Goal: Task Accomplishment & Management: Manage account settings

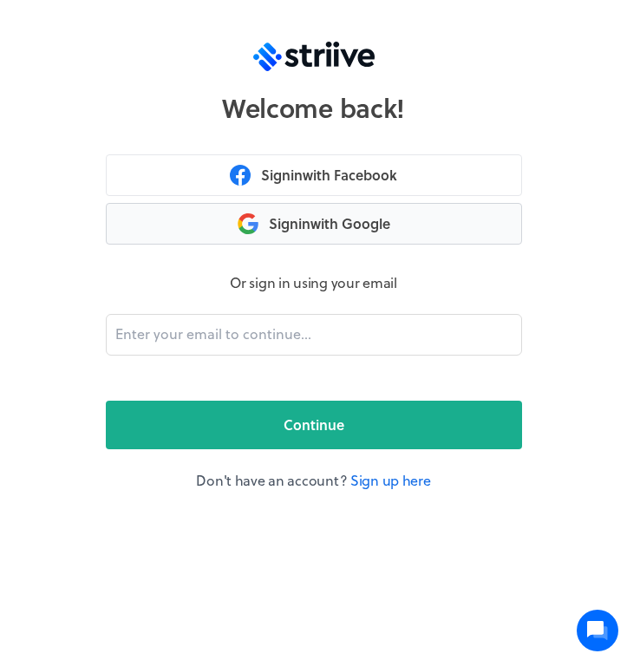
click at [305, 224] on button "Sign in with Google" at bounding box center [314, 224] width 416 height 42
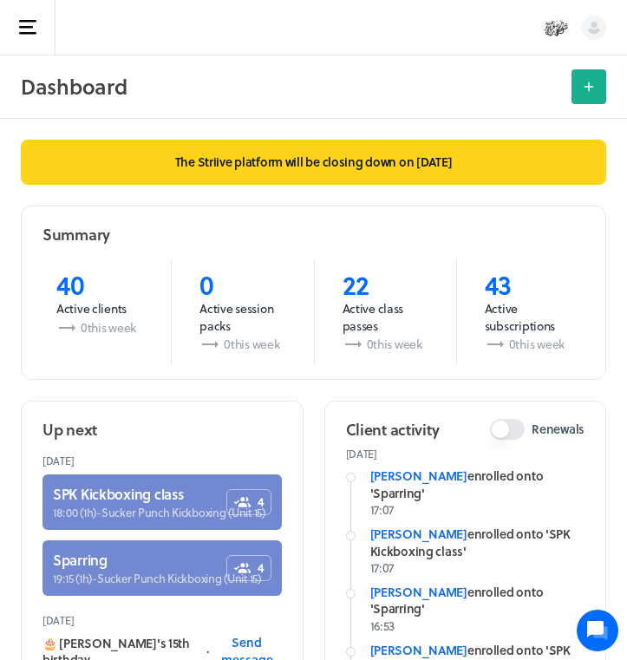
click at [29, 29] on icon "button" at bounding box center [27, 27] width 17 height 15
click at [23, 27] on rect "button" at bounding box center [26, 27] width 14 height 3
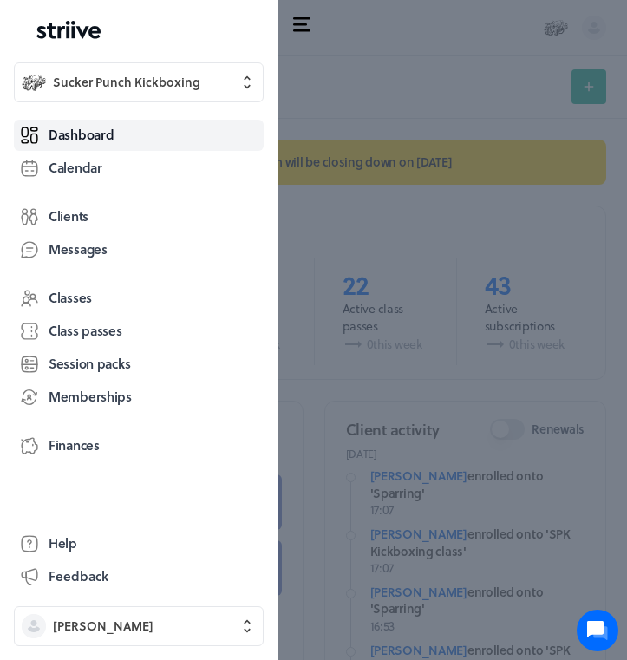
click at [78, 449] on span "Finances" at bounding box center [74, 445] width 51 height 18
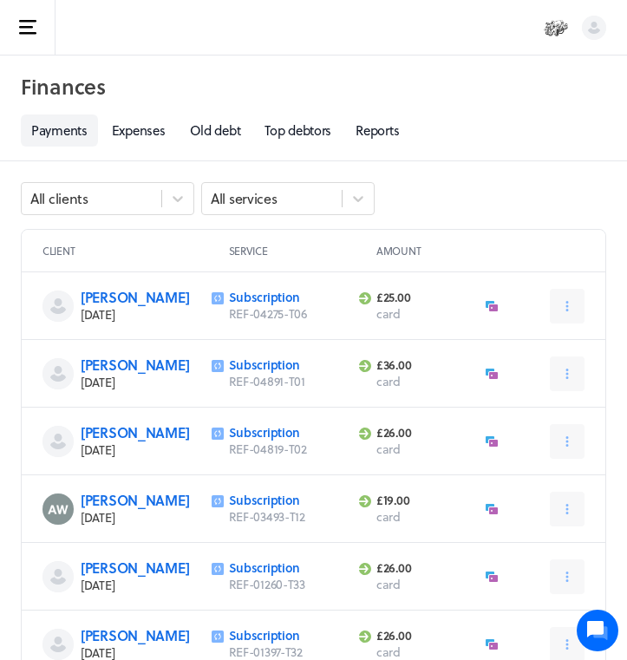
click at [383, 122] on link "Reports" at bounding box center [377, 131] width 64 height 32
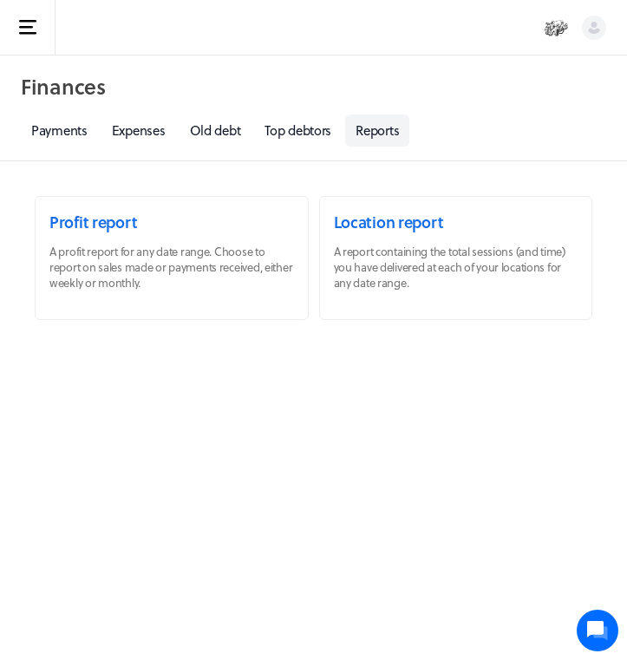
click at [90, 228] on link at bounding box center [172, 258] width 272 height 122
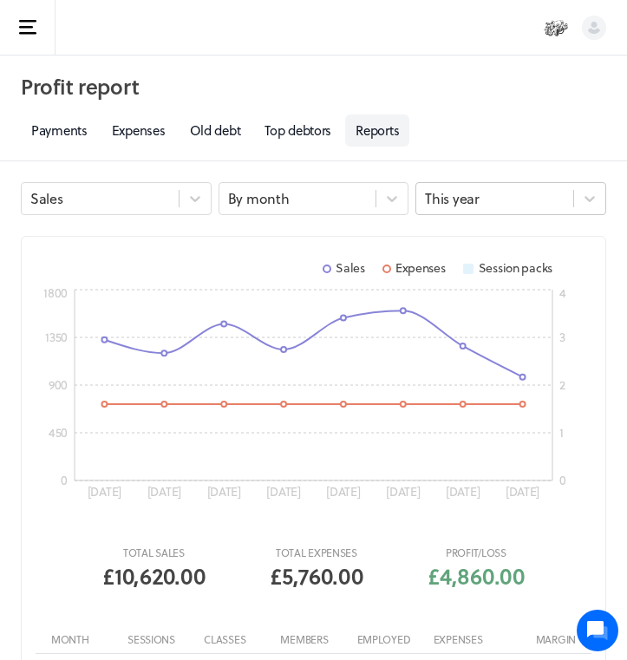
click at [453, 206] on div "This year" at bounding box center [452, 198] width 54 height 19
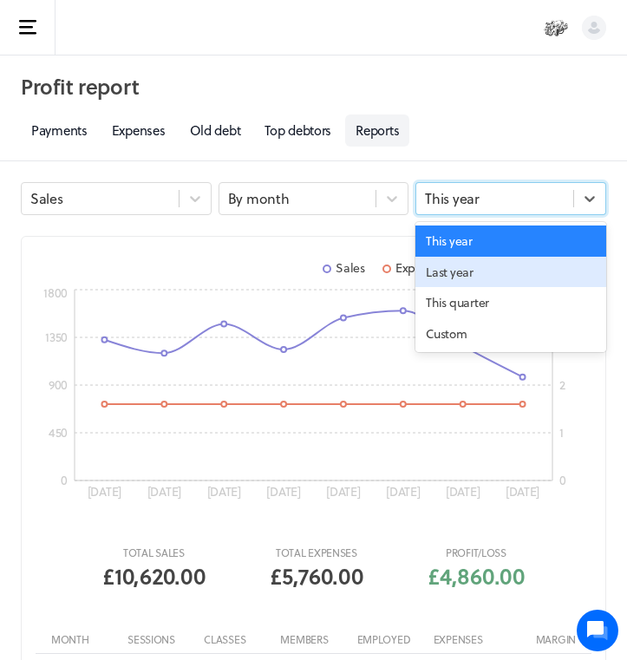
click at [448, 271] on div "Last year" at bounding box center [511, 272] width 191 height 31
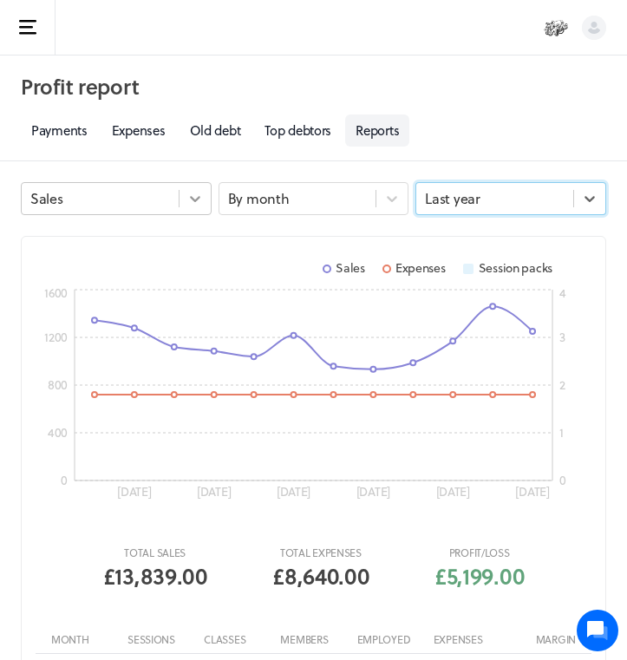
click at [180, 190] on div at bounding box center [195, 198] width 31 height 31
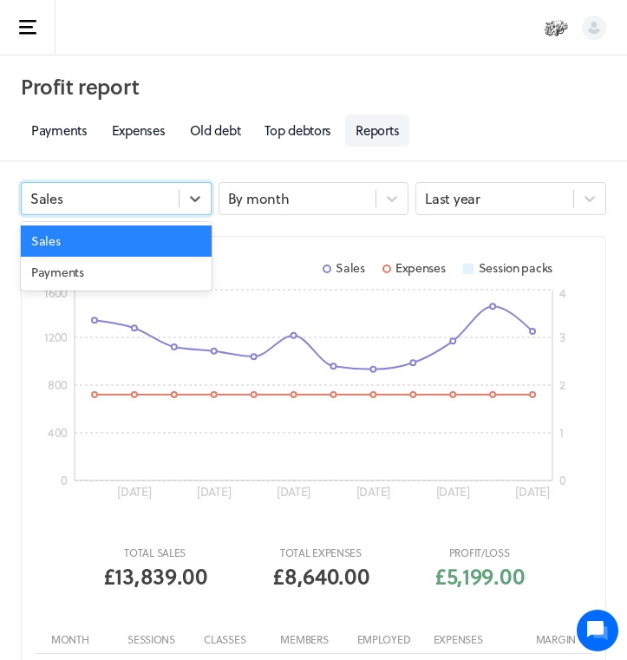
click at [135, 251] on div "Sales" at bounding box center [116, 241] width 191 height 31
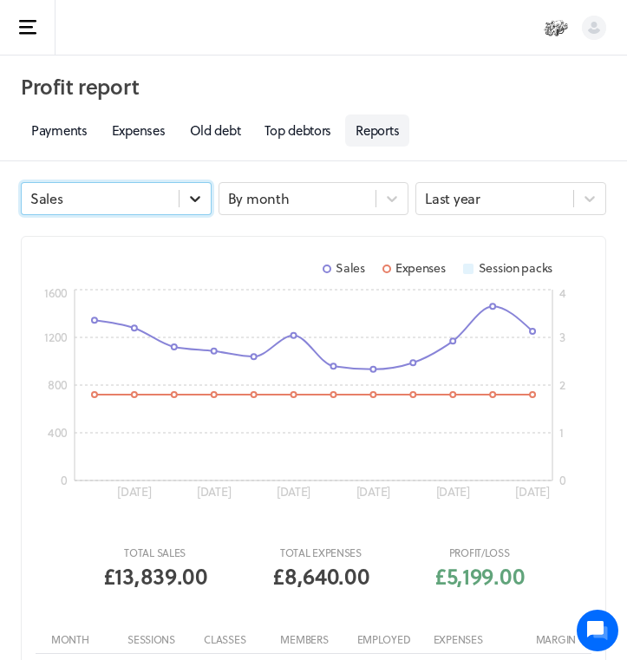
click at [202, 189] on div at bounding box center [195, 198] width 31 height 31
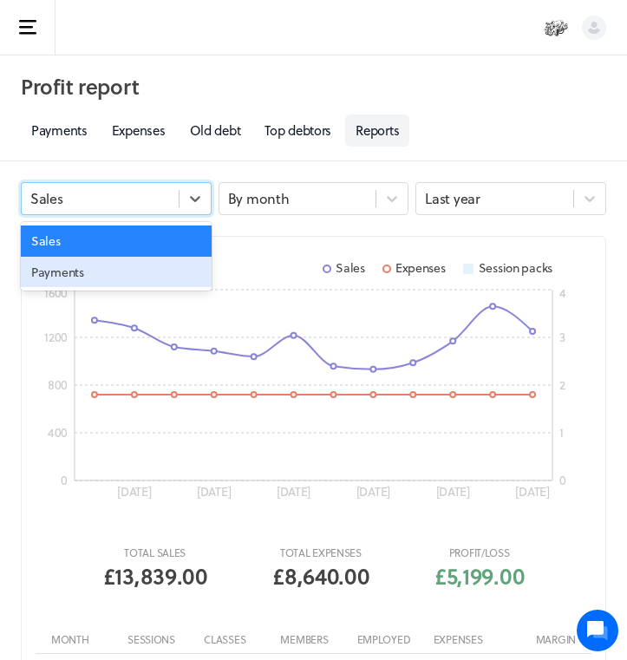
click at [121, 268] on div "Payments" at bounding box center [116, 272] width 191 height 31
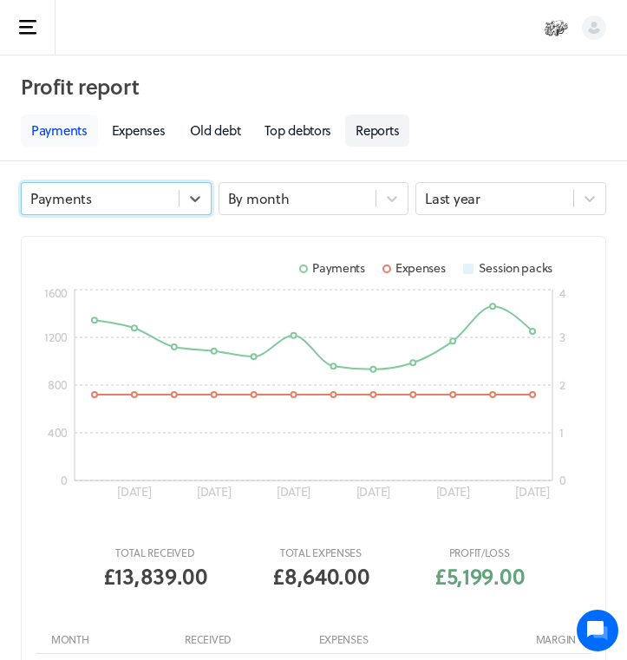
click at [69, 135] on link "Payments" at bounding box center [59, 131] width 77 height 32
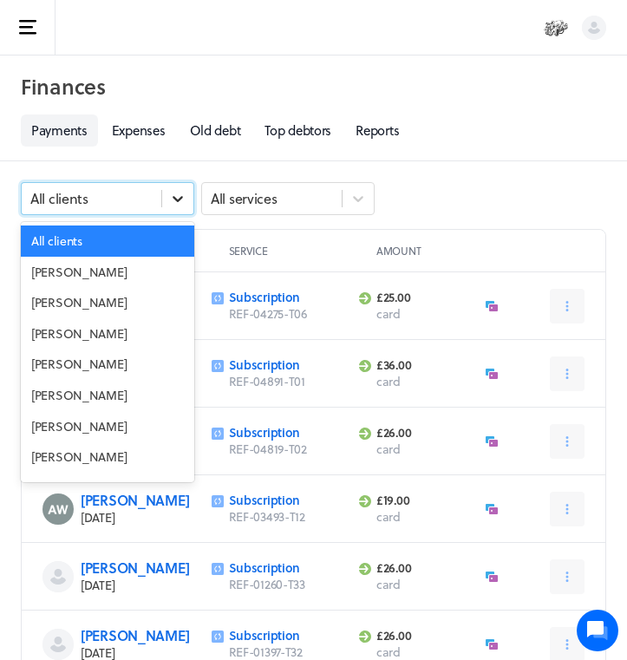
click at [171, 194] on icon at bounding box center [177, 198] width 17 height 17
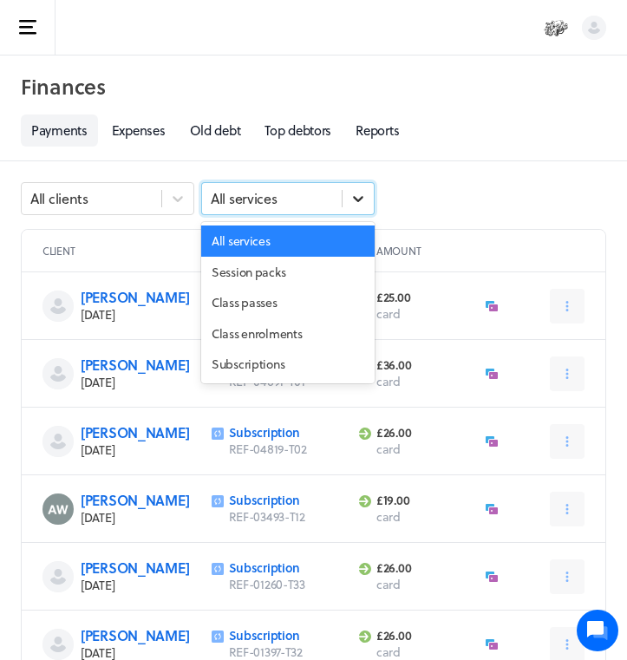
click at [367, 206] on div at bounding box center [358, 198] width 31 height 31
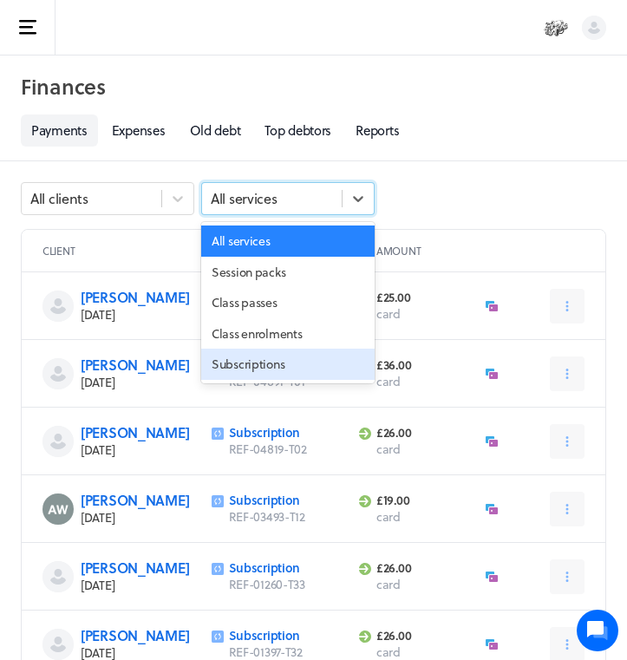
click at [229, 363] on div "Subscriptions" at bounding box center [288, 364] width 174 height 31
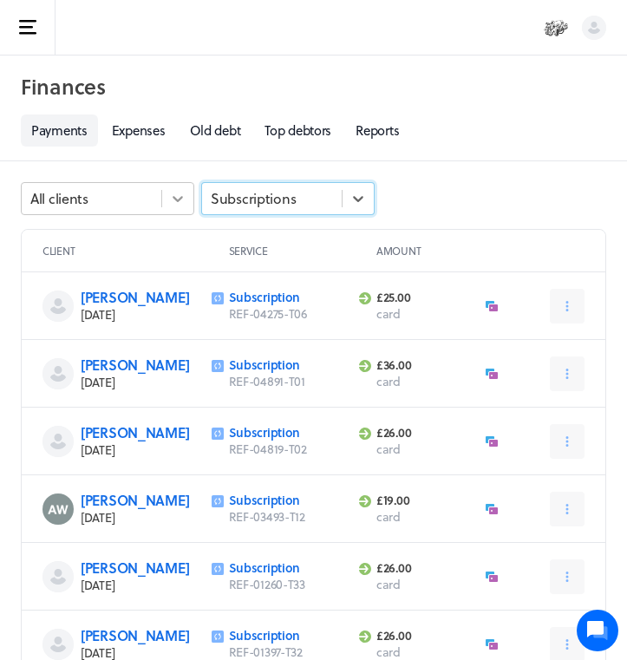
click at [174, 201] on icon at bounding box center [177, 198] width 17 height 17
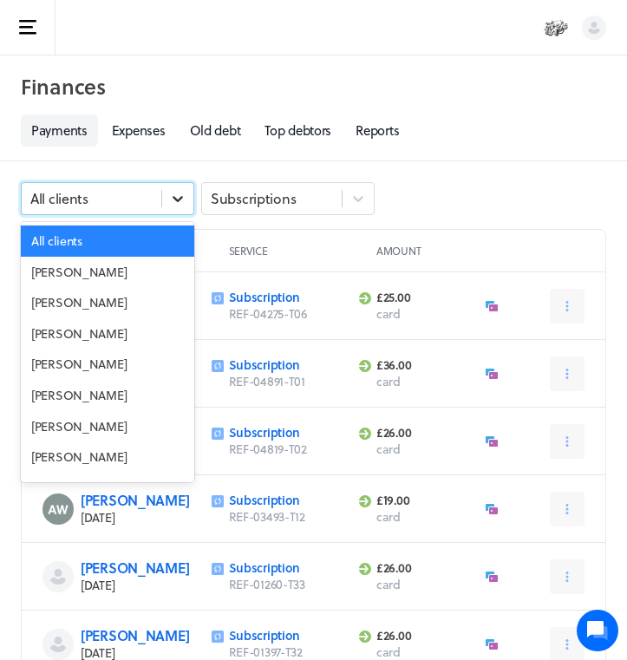
click at [174, 201] on icon at bounding box center [177, 198] width 17 height 17
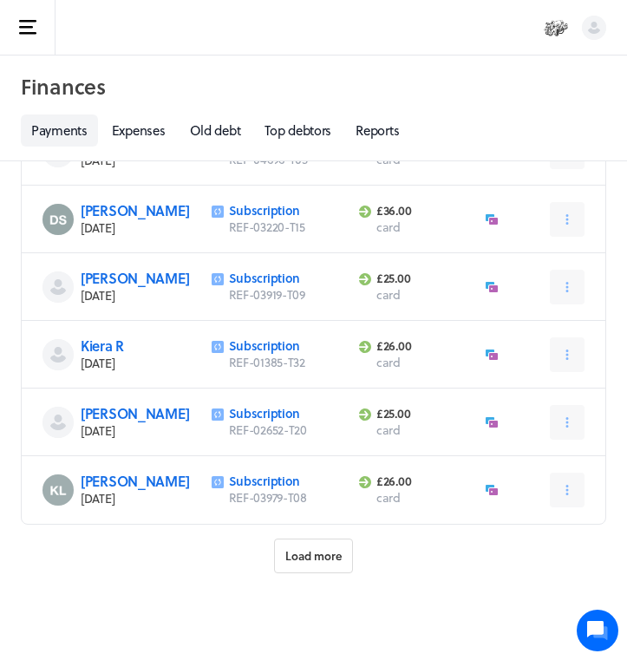
scroll to position [764, 0]
click at [313, 555] on span "Load more" at bounding box center [313, 556] width 56 height 16
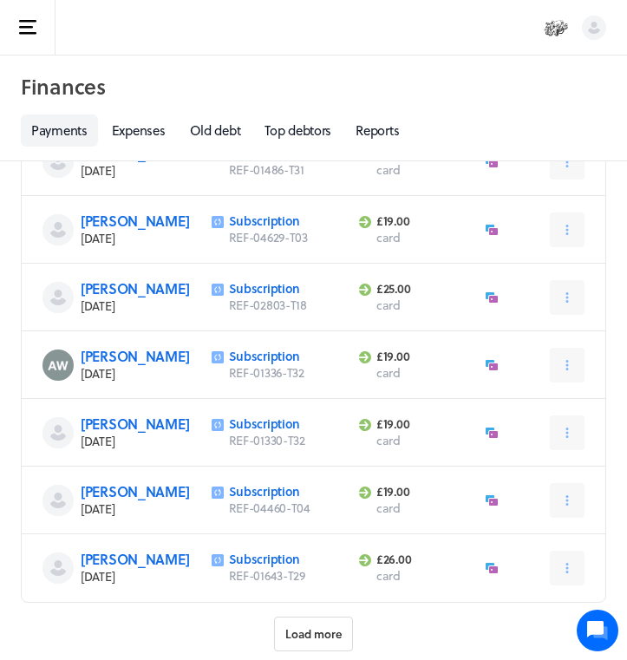
scroll to position [1706, 0]
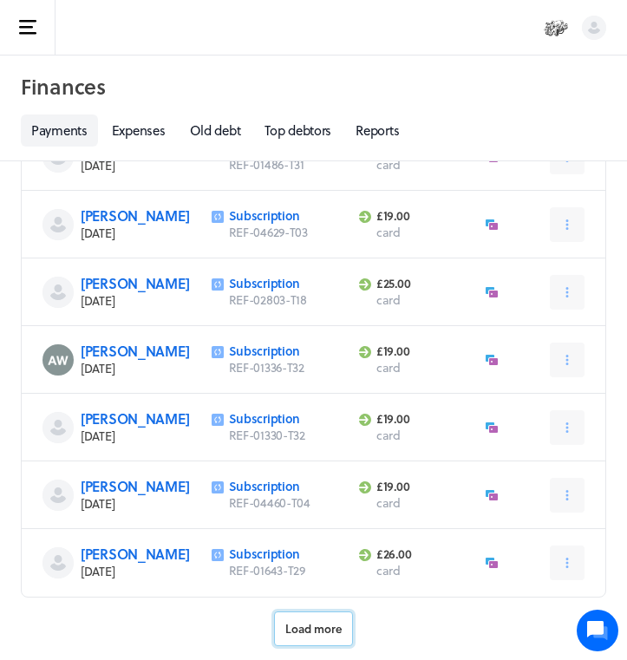
click at [312, 629] on span "Load more" at bounding box center [313, 629] width 56 height 16
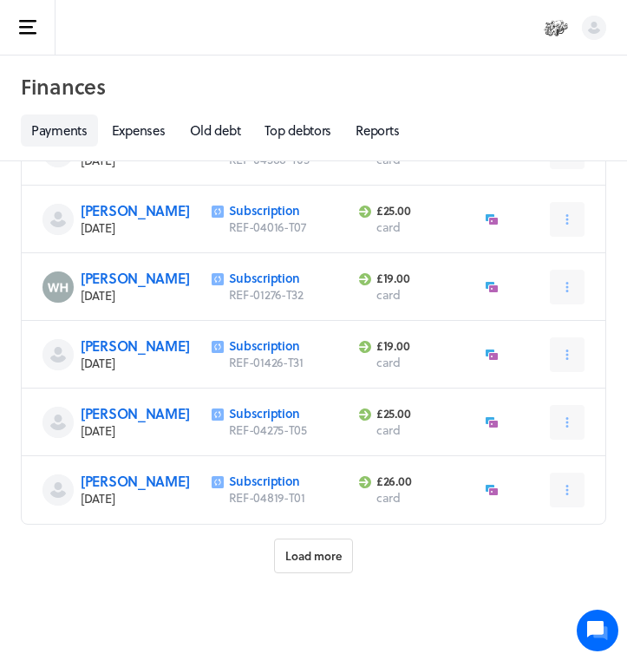
scroll to position [2794, 0]
click at [316, 552] on span "Load more" at bounding box center [313, 556] width 56 height 16
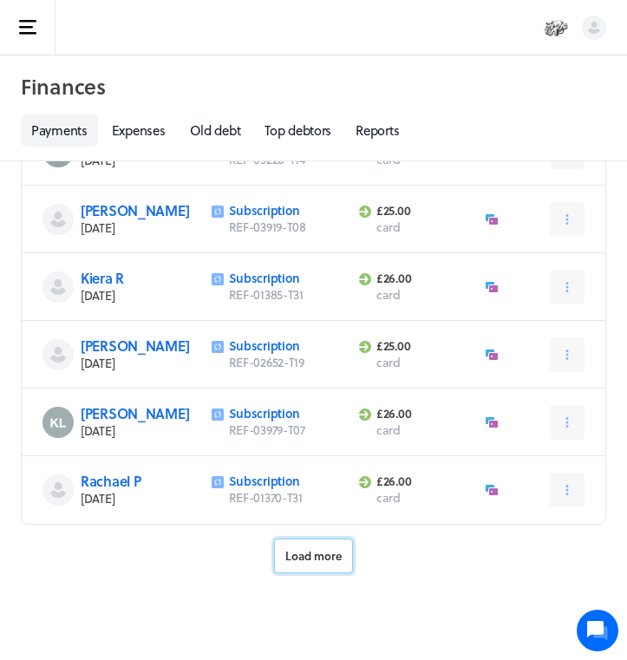
click at [316, 552] on span "Load more" at bounding box center [313, 556] width 56 height 16
click at [318, 554] on span "Load more" at bounding box center [313, 556] width 56 height 16
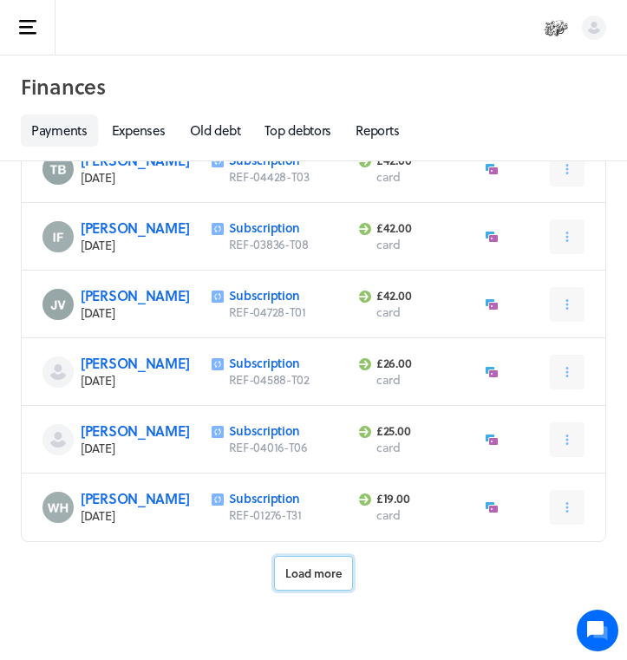
scroll to position [5824, 0]
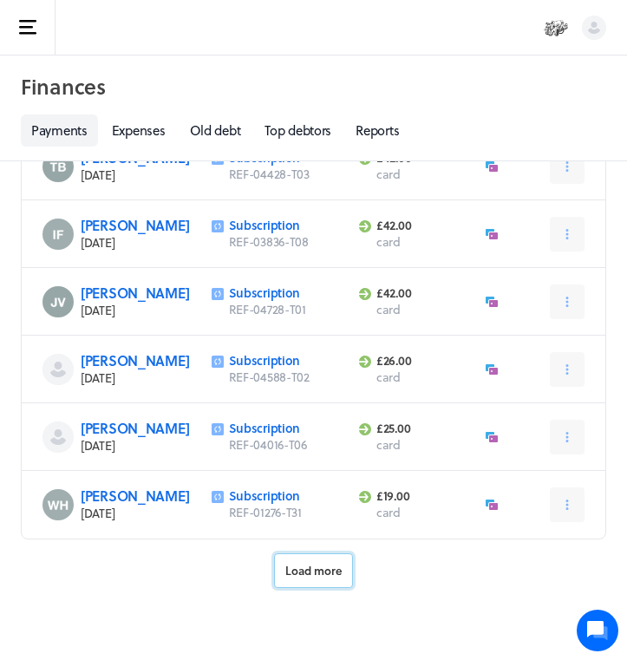
click at [317, 583] on button "Load more" at bounding box center [313, 571] width 79 height 35
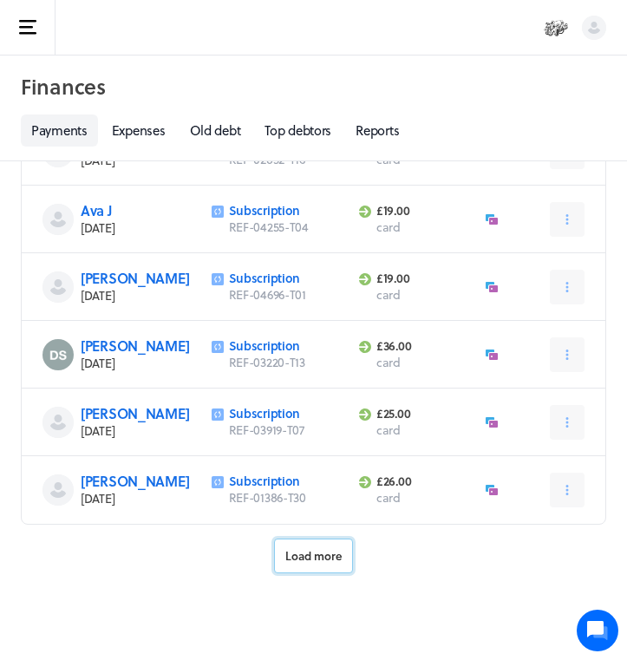
scroll to position [6854, 0]
click at [318, 559] on span "Load more" at bounding box center [313, 556] width 56 height 16
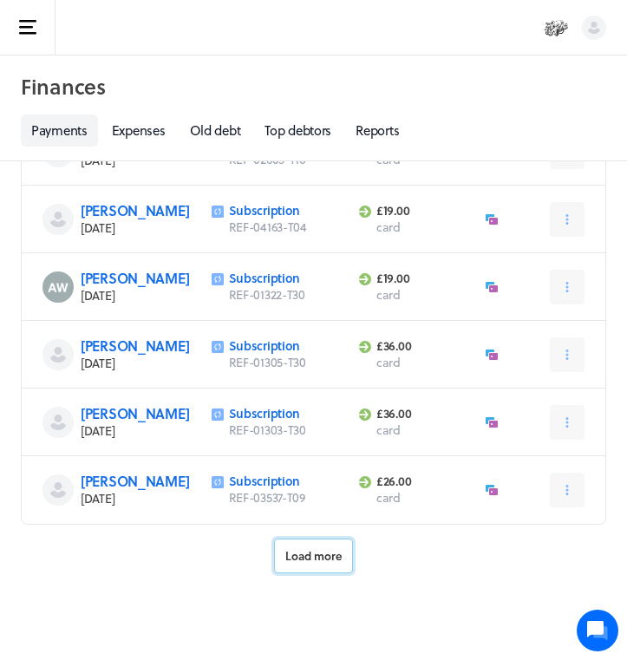
click at [316, 553] on span "Load more" at bounding box center [313, 556] width 56 height 16
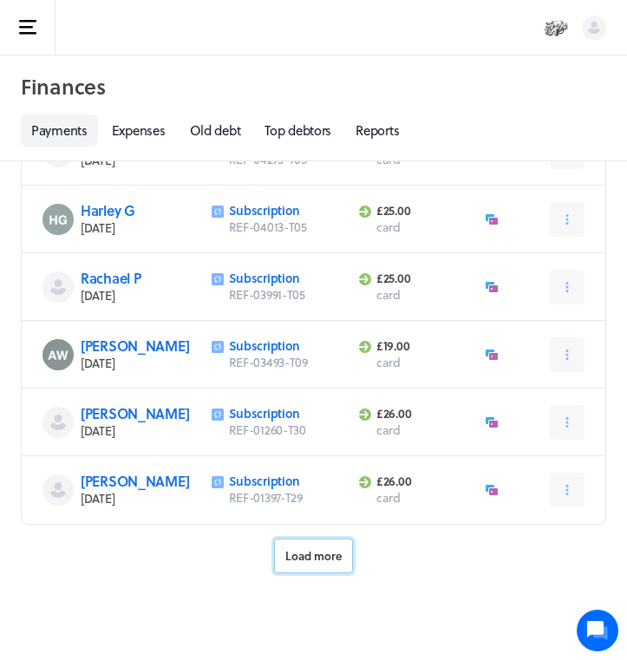
scroll to position [9900, 0]
click at [316, 553] on span "Load more" at bounding box center [313, 556] width 56 height 16
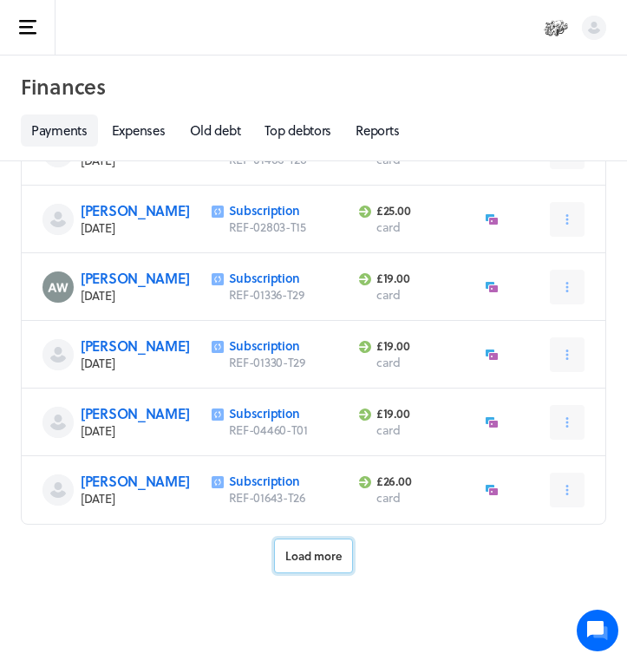
scroll to position [11930, 0]
click at [311, 551] on span "Load more" at bounding box center [313, 556] width 56 height 16
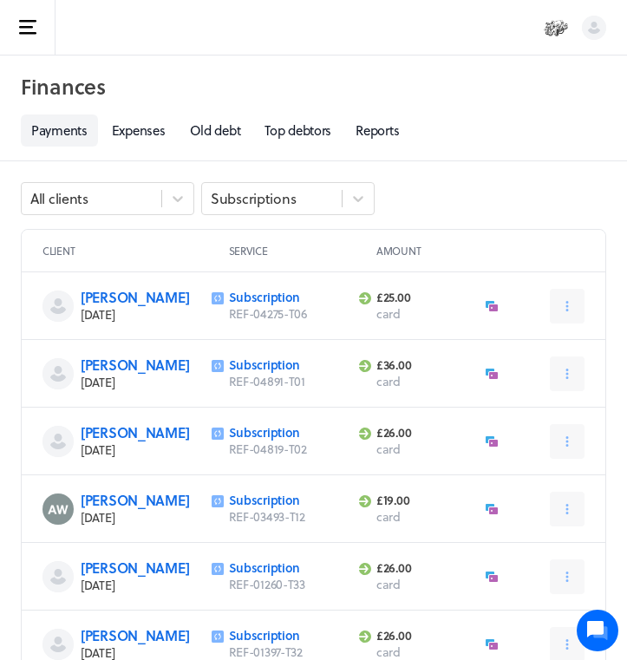
scroll to position [0, 0]
click at [364, 193] on icon at bounding box center [358, 198] width 17 height 17
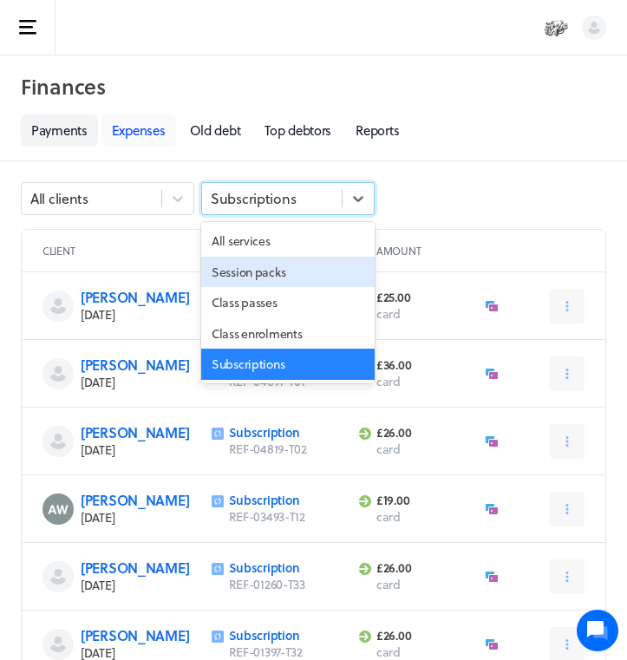
click at [138, 133] on link "Expenses" at bounding box center [139, 131] width 75 height 32
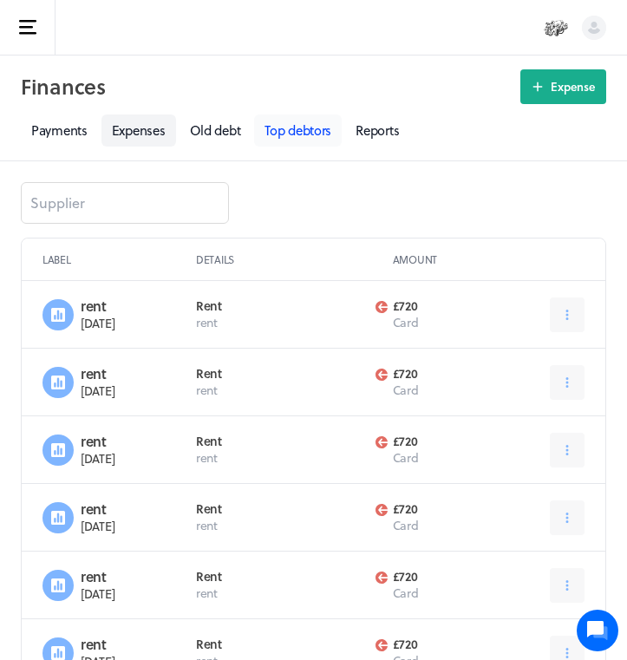
click at [324, 135] on link "Top debtors" at bounding box center [298, 131] width 88 height 32
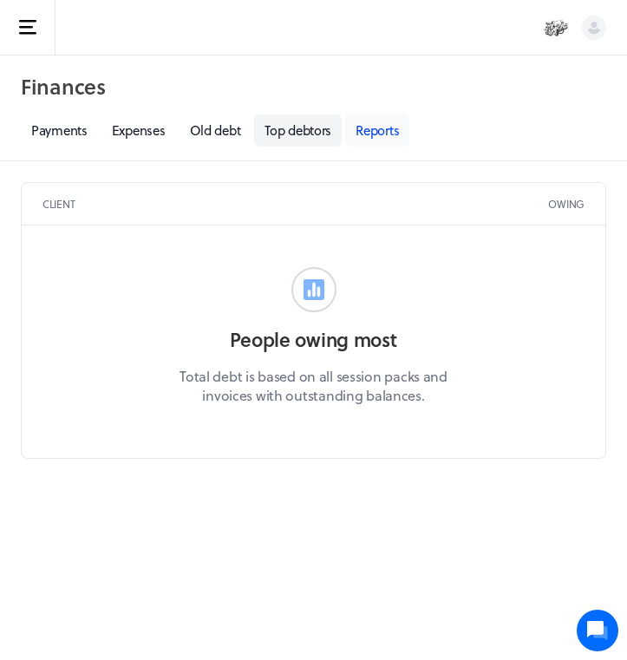
click at [361, 134] on link "Reports" at bounding box center [377, 131] width 64 height 32
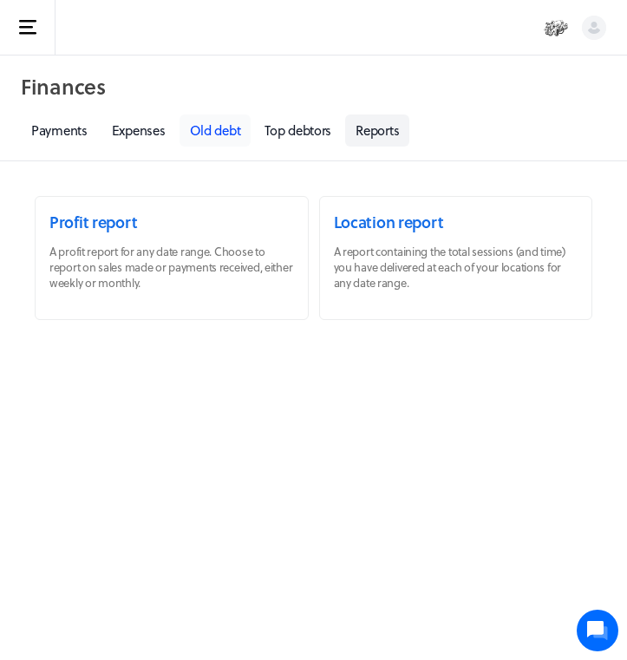
click at [208, 137] on link "Old debt" at bounding box center [216, 131] width 72 height 32
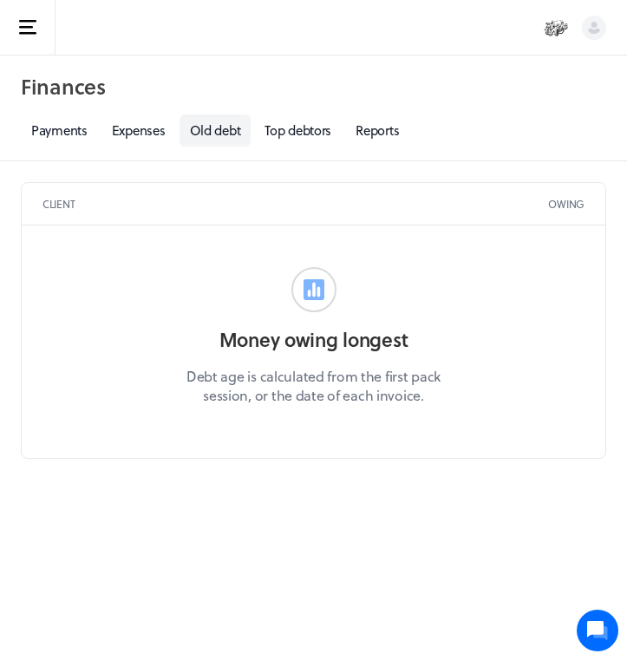
click at [19, 32] on icon "button" at bounding box center [27, 27] width 17 height 15
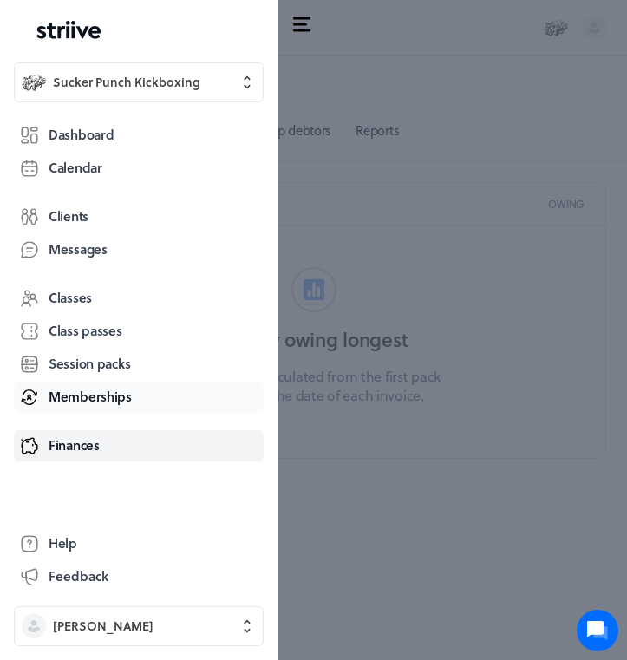
click at [63, 399] on span "Memberships" at bounding box center [90, 397] width 83 height 18
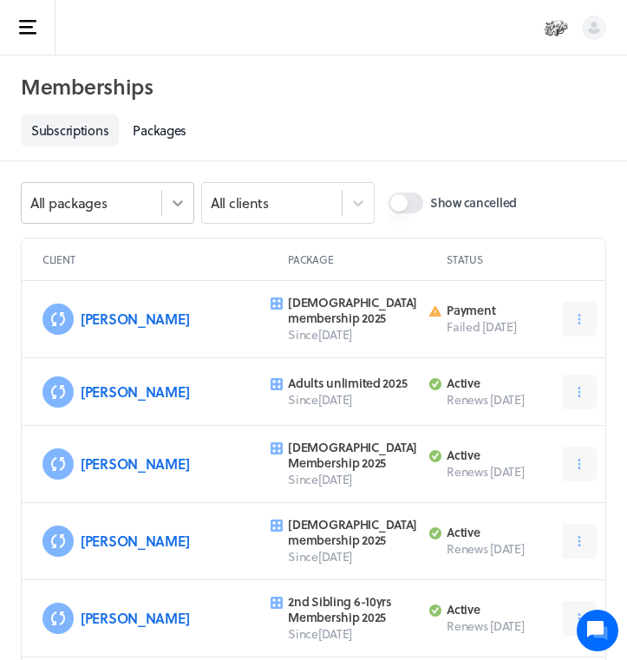
click at [178, 201] on icon at bounding box center [177, 202] width 17 height 17
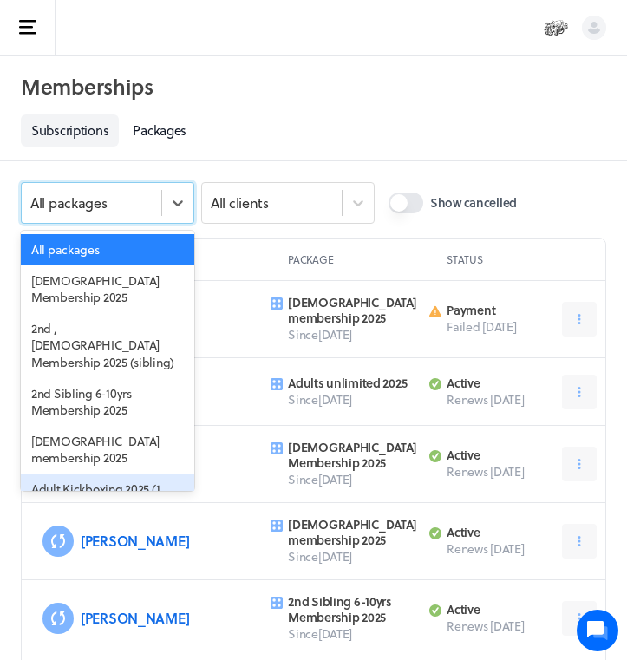
click at [115, 474] on div "Adult Kickboxing 2025 (1 class per week)" at bounding box center [108, 498] width 174 height 48
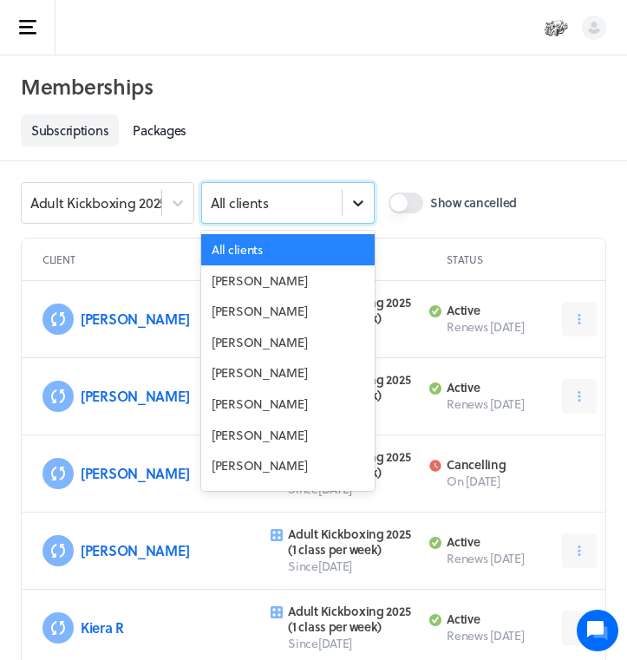
click at [358, 204] on icon at bounding box center [358, 202] width 17 height 17
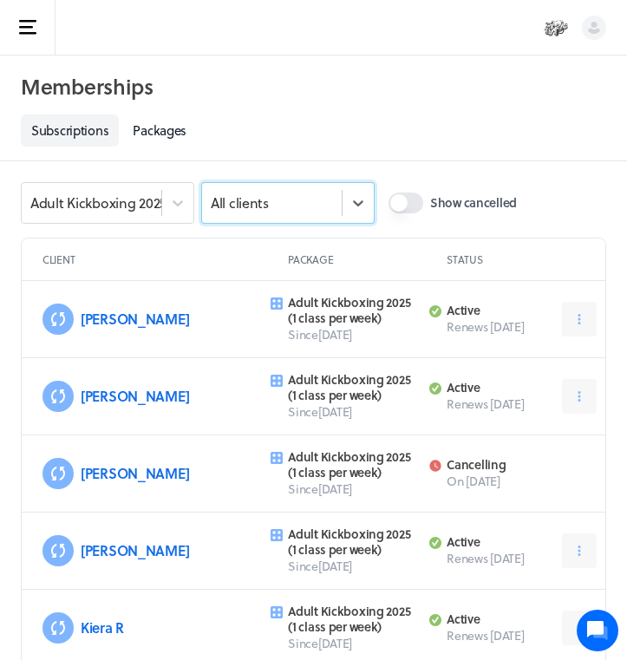
click at [378, 197] on div "Adult Kickboxing 2025 (1 class per week) Select is focused , press Down to open…" at bounding box center [314, 210] width 586 height 56
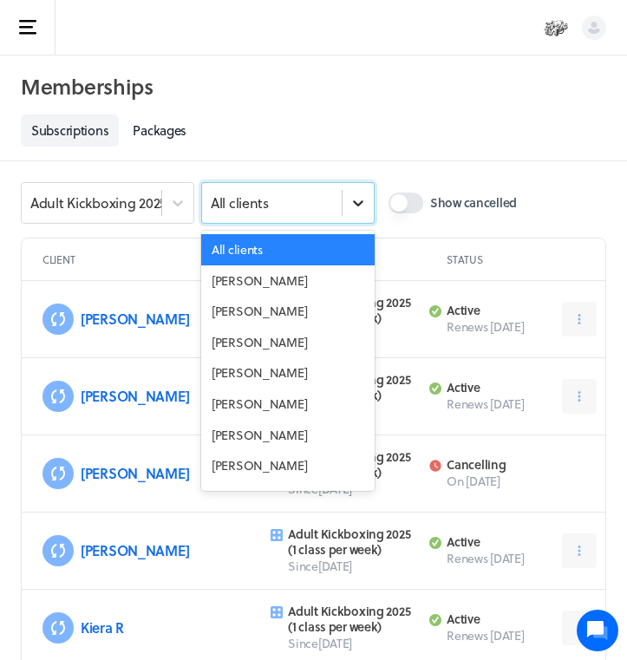
click at [357, 203] on icon at bounding box center [358, 203] width 10 height 6
click at [173, 208] on icon at bounding box center [177, 202] width 17 height 17
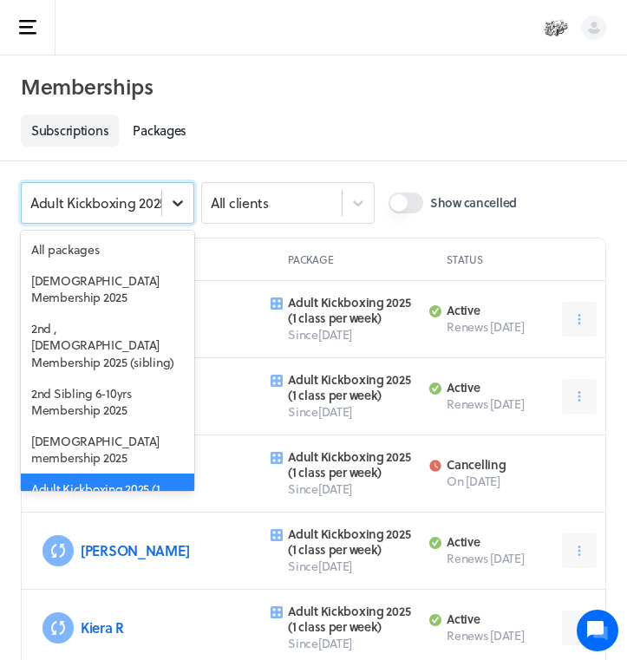
scroll to position [23, 0]
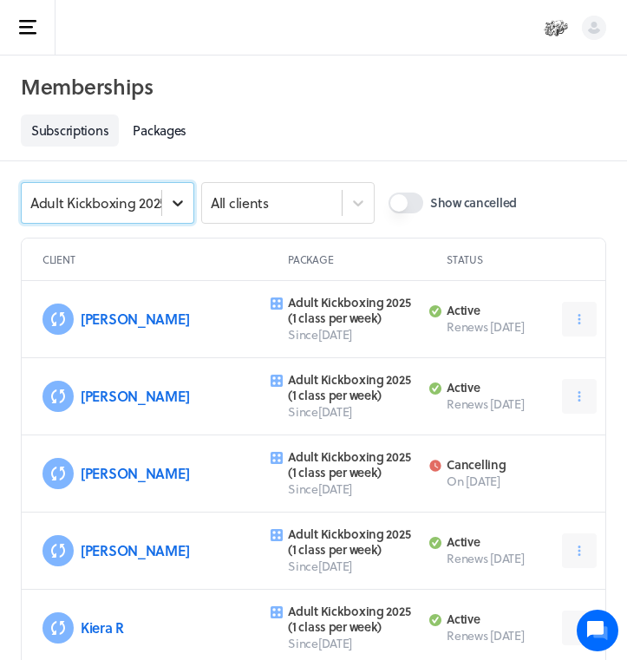
click at [173, 208] on icon at bounding box center [177, 202] width 17 height 17
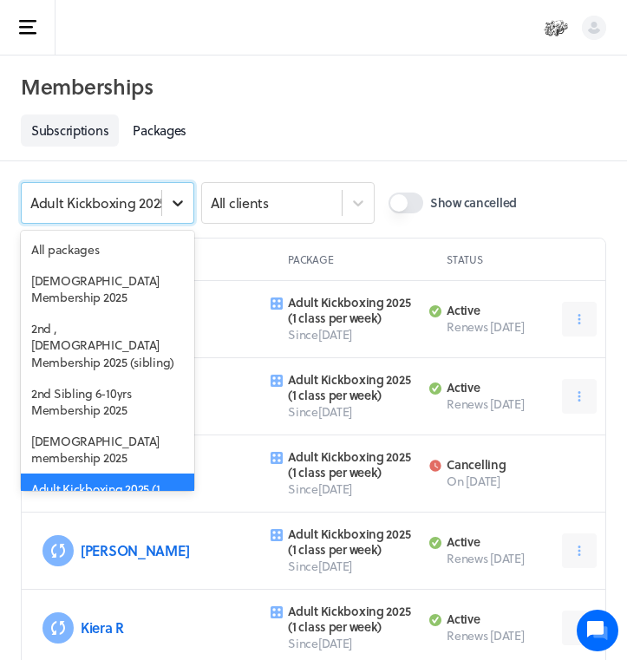
click at [173, 208] on icon at bounding box center [177, 202] width 17 height 17
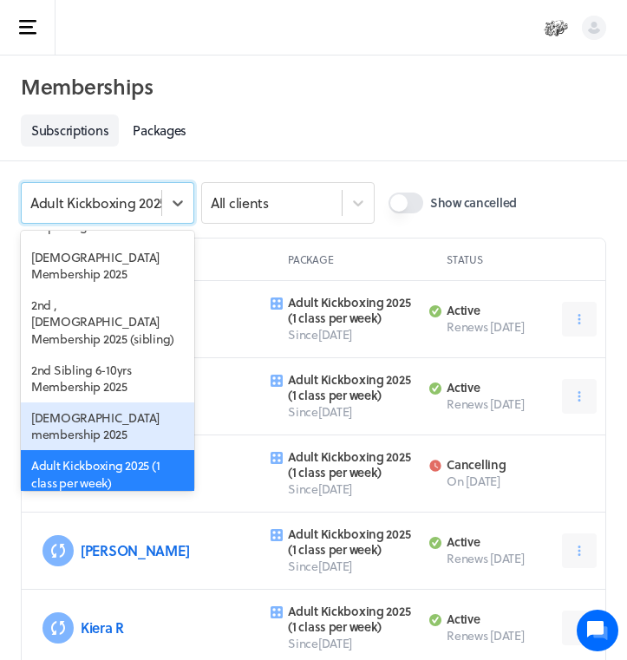
click at [102, 403] on div "[DEMOGRAPHIC_DATA] membership 2025" at bounding box center [108, 427] width 174 height 48
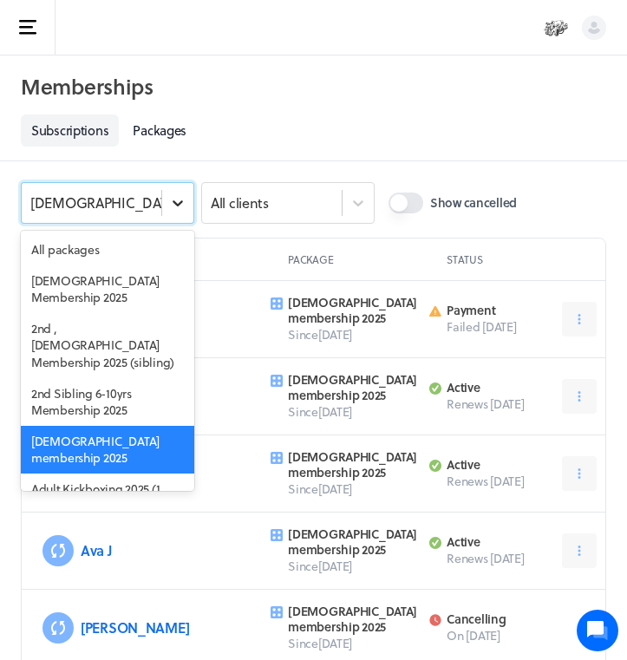
click at [177, 202] on icon at bounding box center [177, 202] width 17 height 17
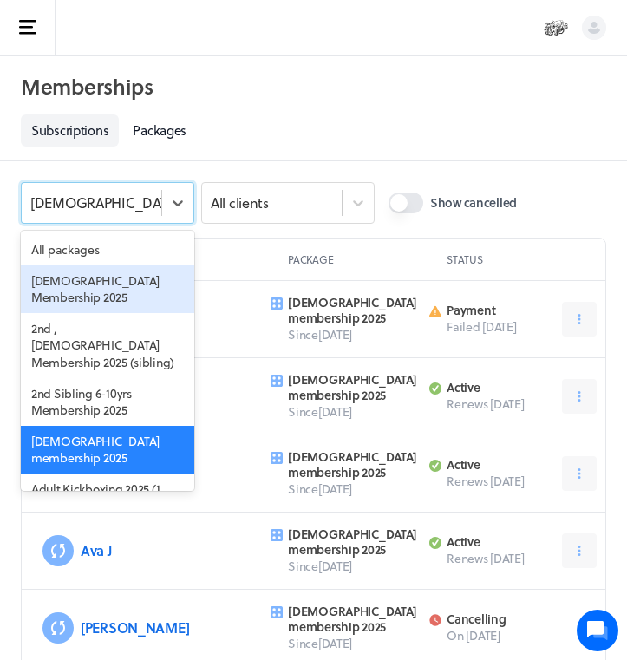
click at [125, 299] on div "[DEMOGRAPHIC_DATA] Membership 2025" at bounding box center [108, 289] width 174 height 48
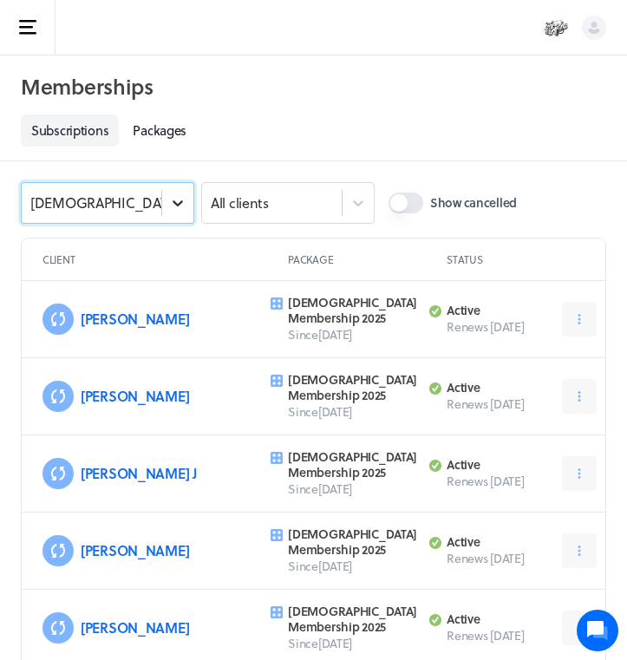
click at [180, 205] on icon at bounding box center [178, 203] width 10 height 6
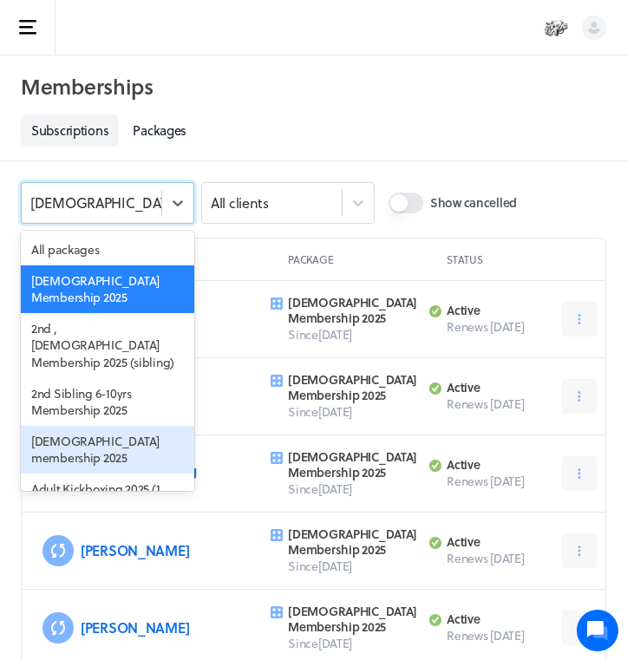
click at [100, 426] on div "[DEMOGRAPHIC_DATA] membership 2025" at bounding box center [108, 450] width 174 height 48
